Goal: Information Seeking & Learning: Learn about a topic

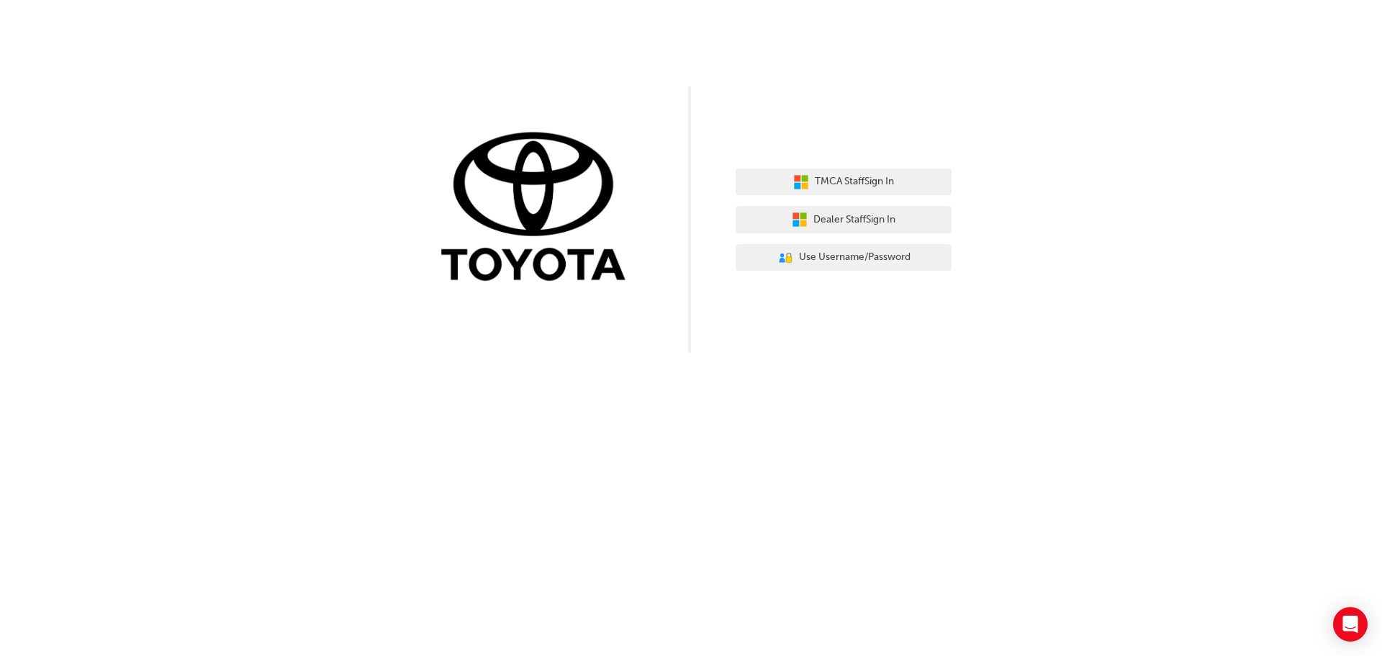
click at [810, 200] on div "TMCA Staff Sign In Dealer Staff Sign In User Authentication Icon - Blue Person,…" at bounding box center [843, 220] width 216 height 124
click at [809, 230] on button "Dealer Staff Sign In" at bounding box center [843, 219] width 216 height 27
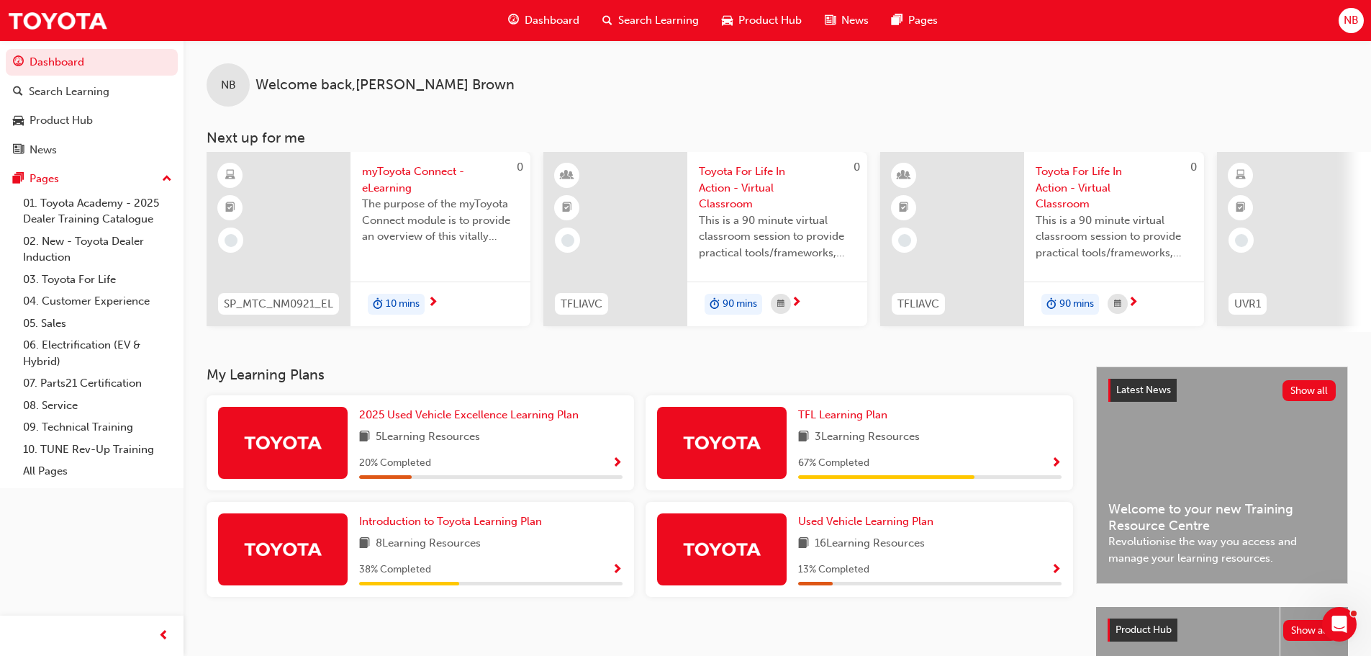
click at [650, 15] on span "Search Learning" at bounding box center [658, 20] width 81 height 17
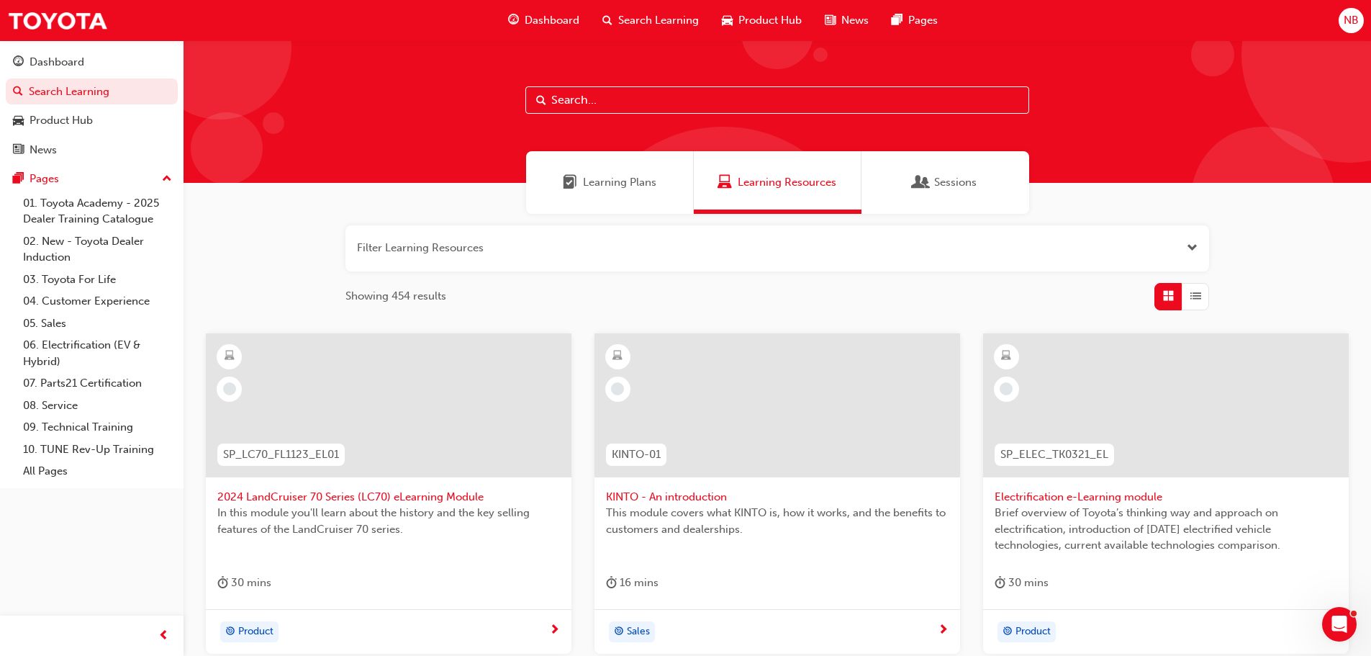
click at [623, 183] on span "Learning Plans" at bounding box center [619, 182] width 73 height 17
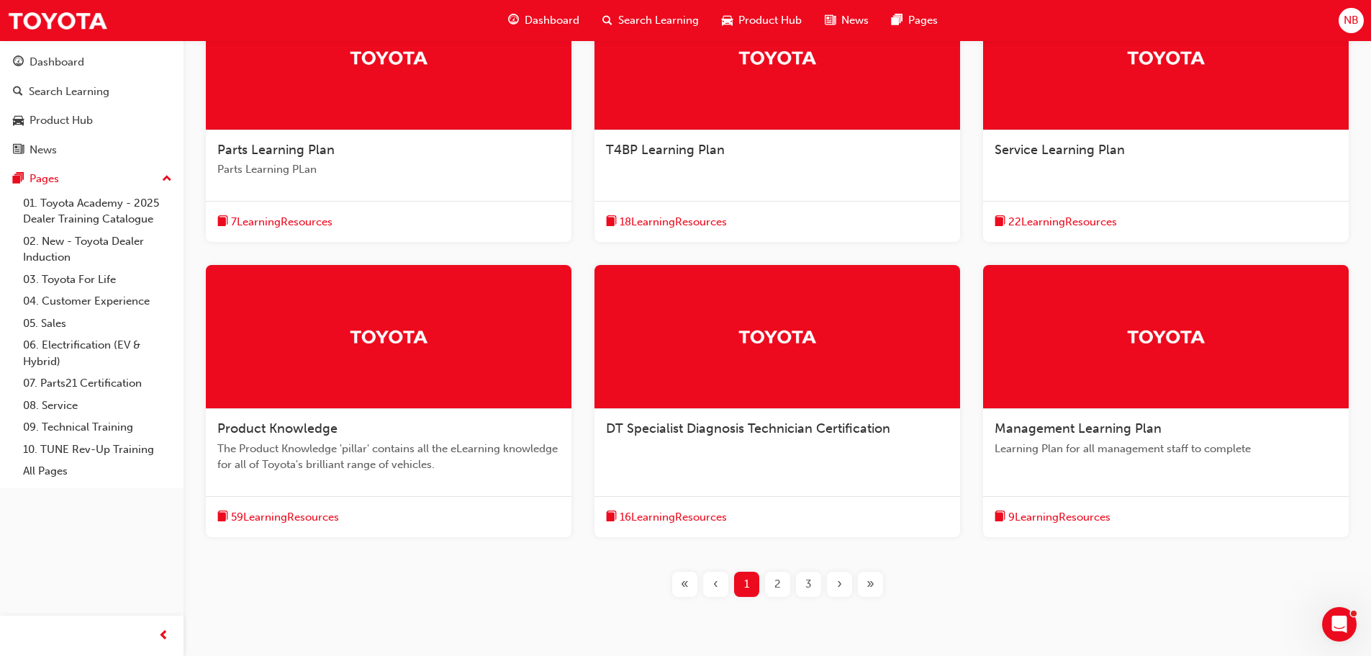
scroll to position [360, 0]
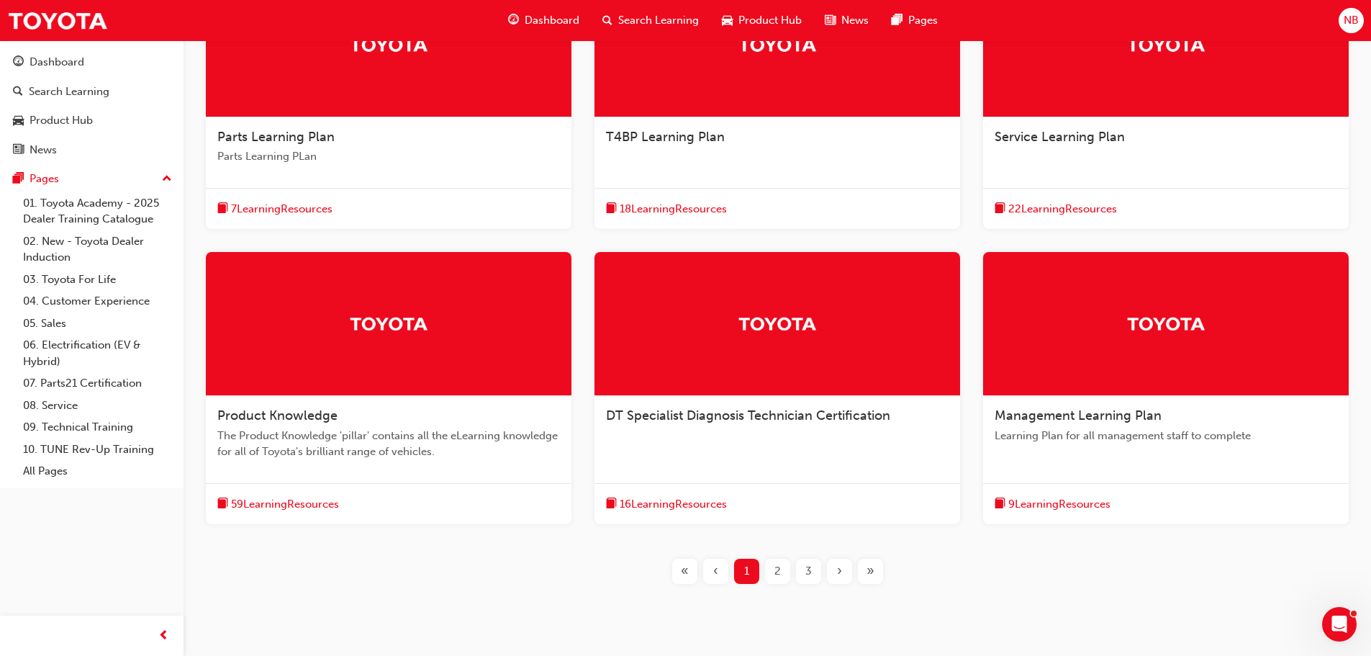
click at [351, 345] on div at bounding box center [389, 324] width 366 height 144
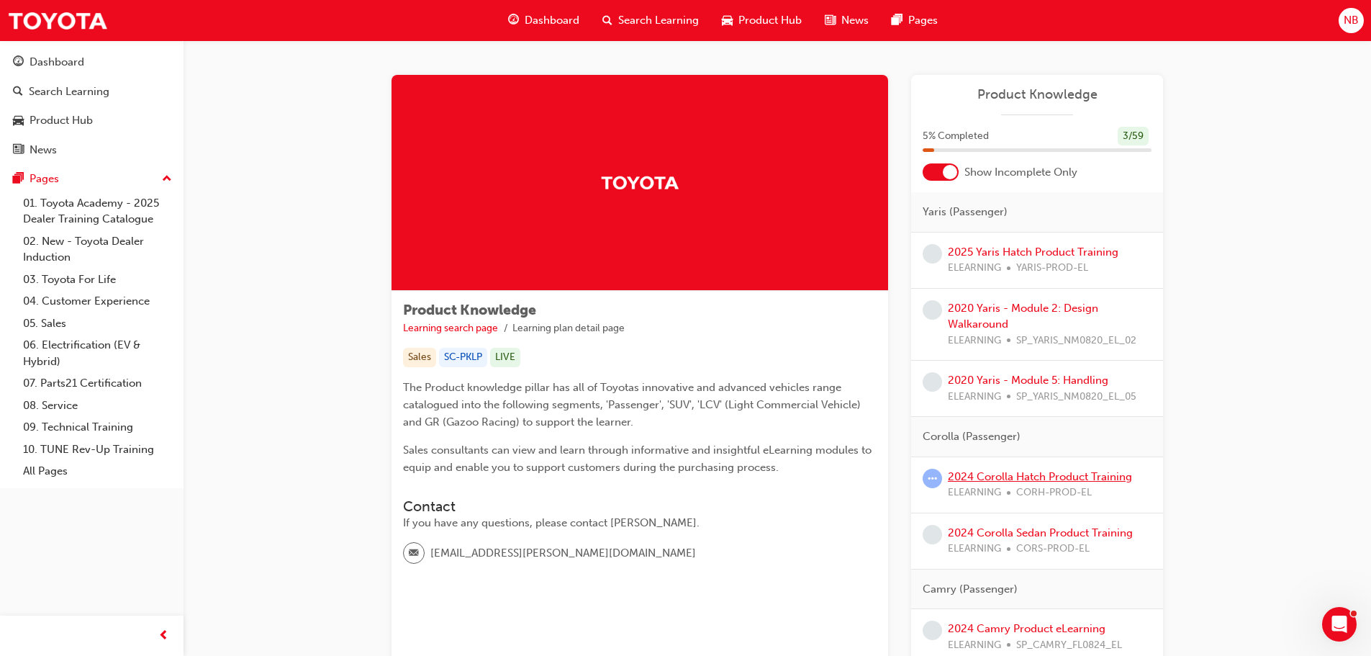
click at [1083, 476] on link "2024 Corolla Hatch Product Training" at bounding box center [1040, 476] width 184 height 13
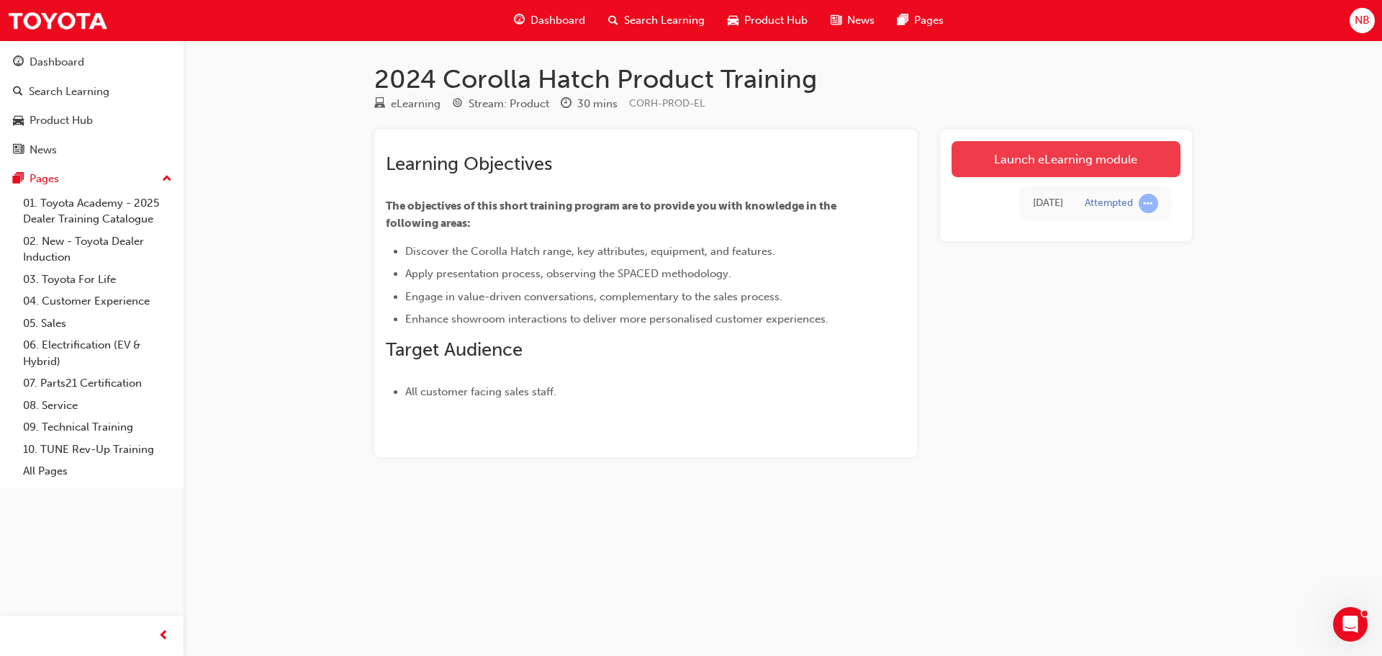
click at [1125, 148] on link "Launch eLearning module" at bounding box center [1065, 159] width 229 height 36
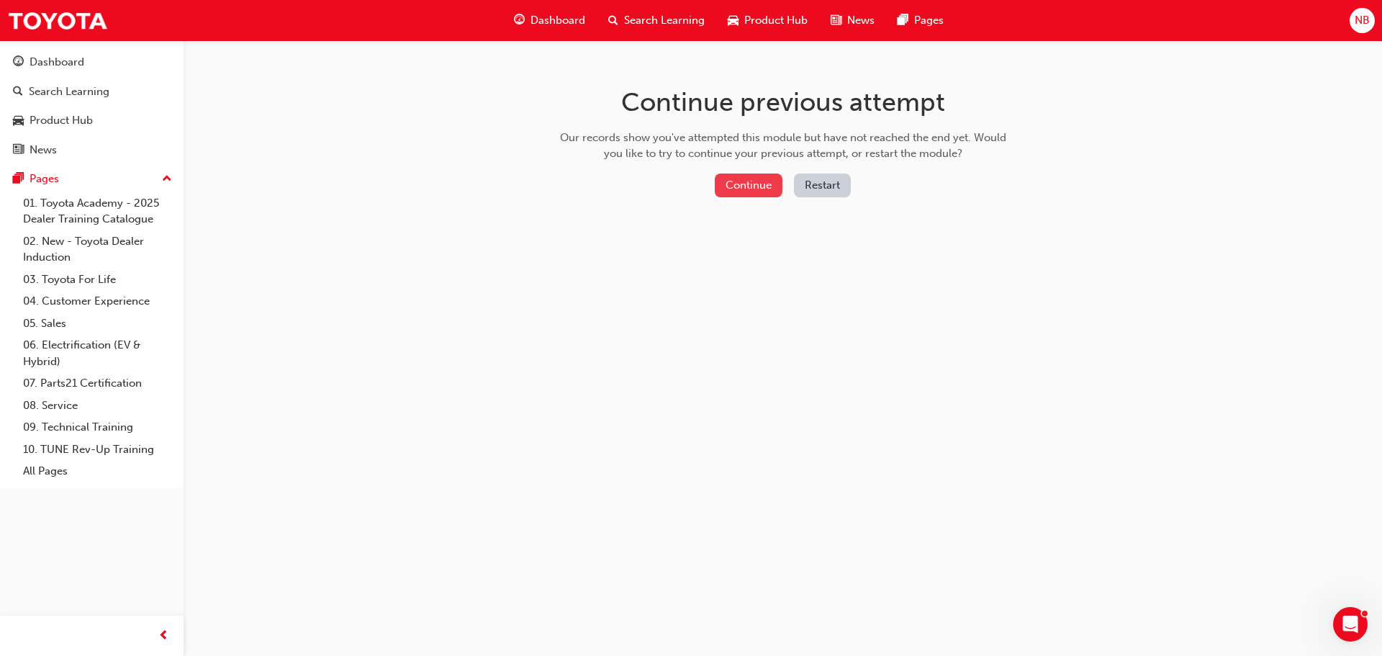
click at [750, 181] on button "Continue" at bounding box center [749, 185] width 68 height 24
